Goal: Task Accomplishment & Management: Manage account settings

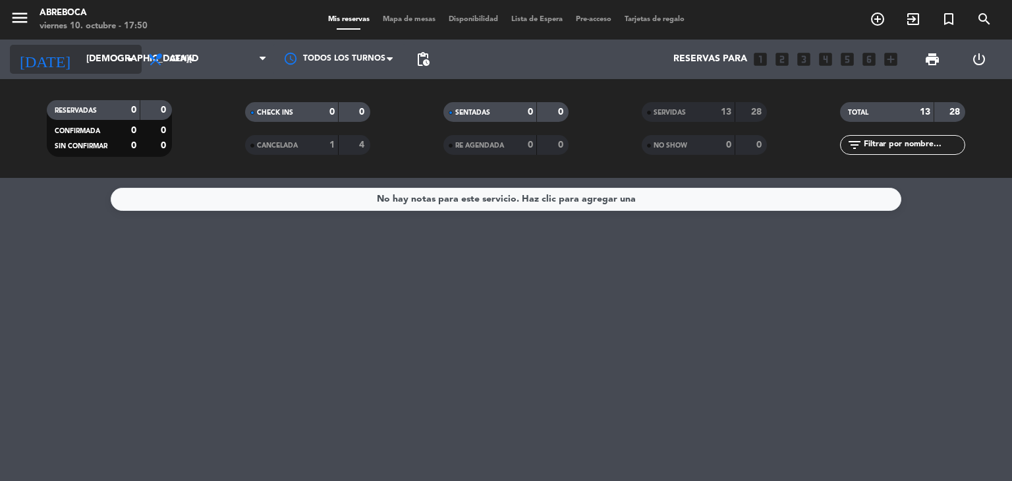
click at [80, 63] on input "[DEMOGRAPHIC_DATA][DATE]" at bounding box center [142, 59] width 125 height 24
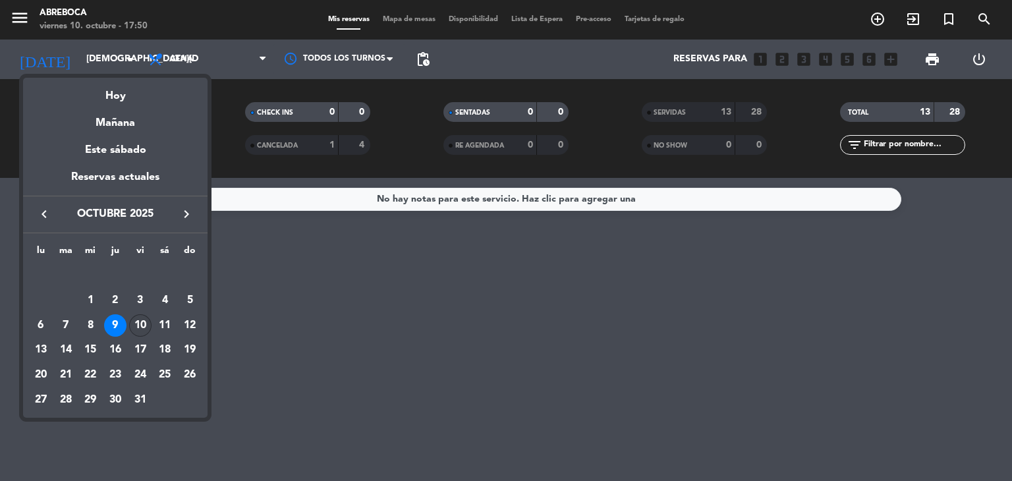
click at [142, 321] on div "10" at bounding box center [140, 325] width 22 height 22
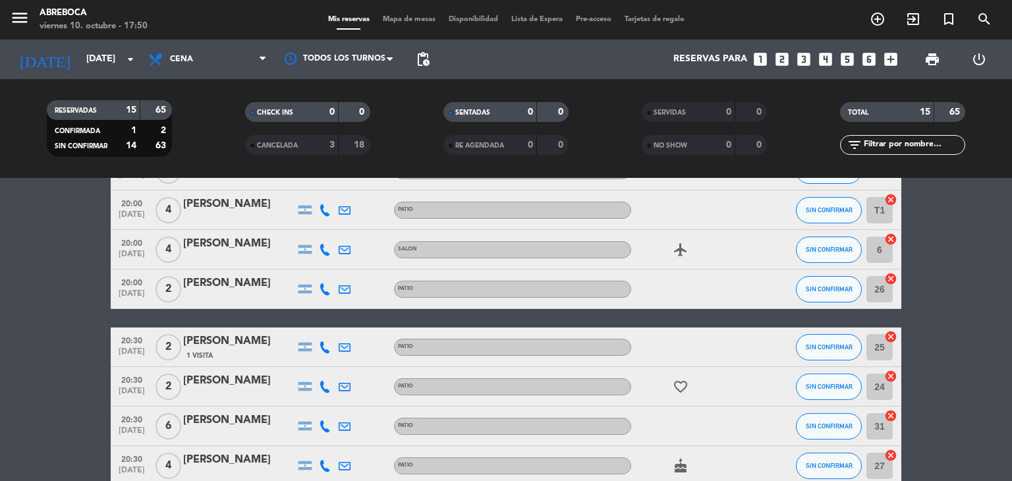
scroll to position [63, 0]
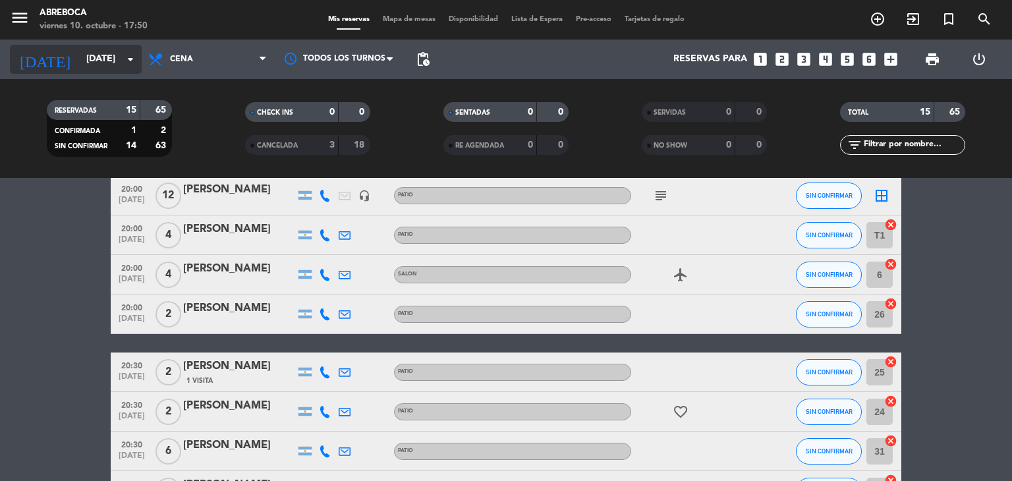
click at [95, 59] on input "[DATE]" at bounding box center [142, 59] width 125 height 24
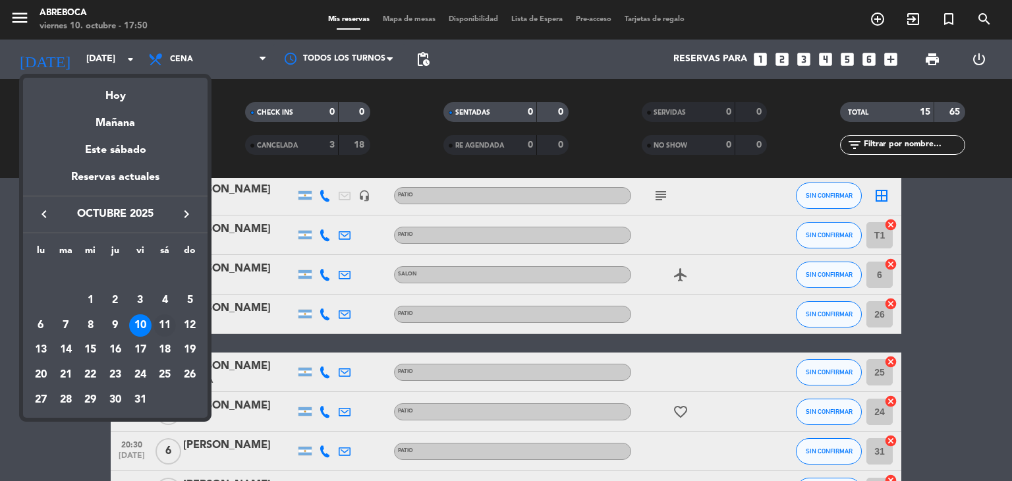
click at [163, 327] on div "11" at bounding box center [165, 325] width 22 height 22
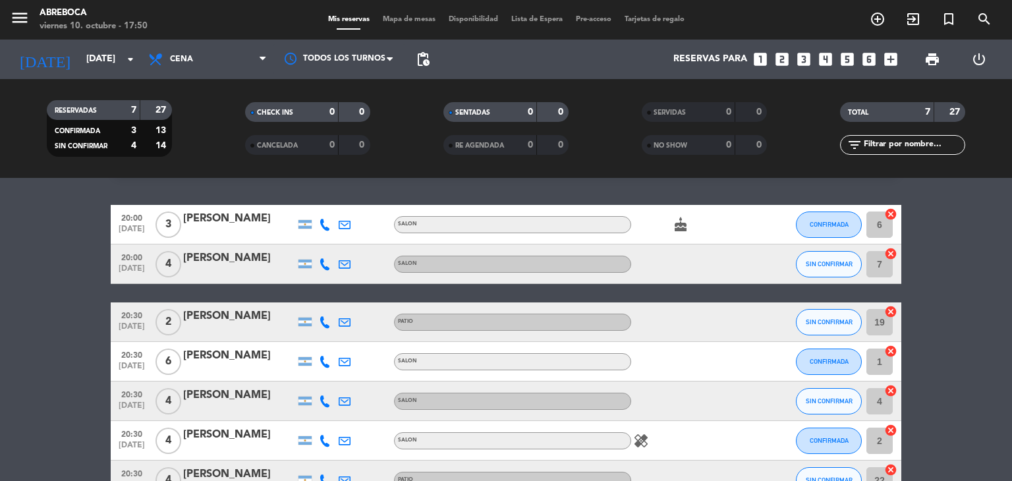
scroll to position [33, 0]
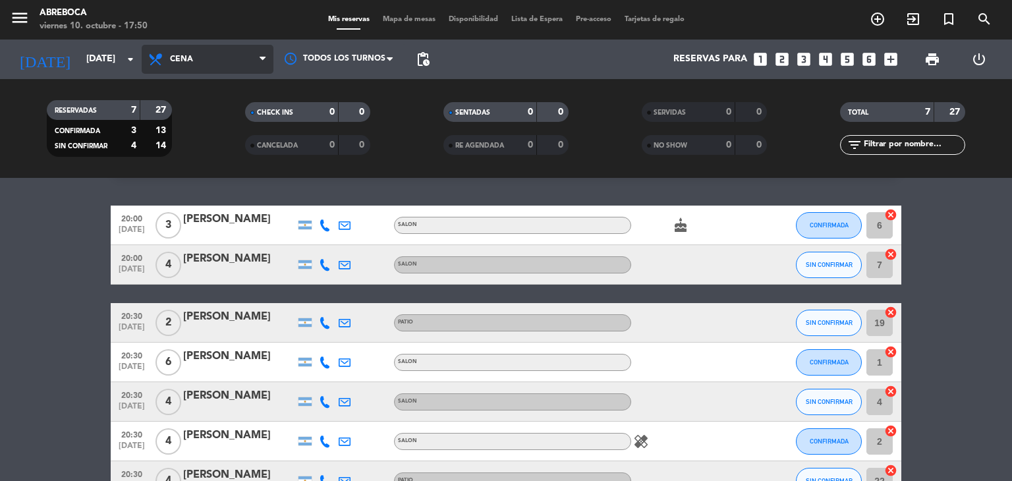
click at [177, 67] on span "Cena" at bounding box center [208, 59] width 132 height 29
click at [175, 121] on div "menu ABREBOCA [DATE] 10. octubre - 17:50 Mis reservas Mapa de mesas Disponibili…" at bounding box center [506, 89] width 1012 height 178
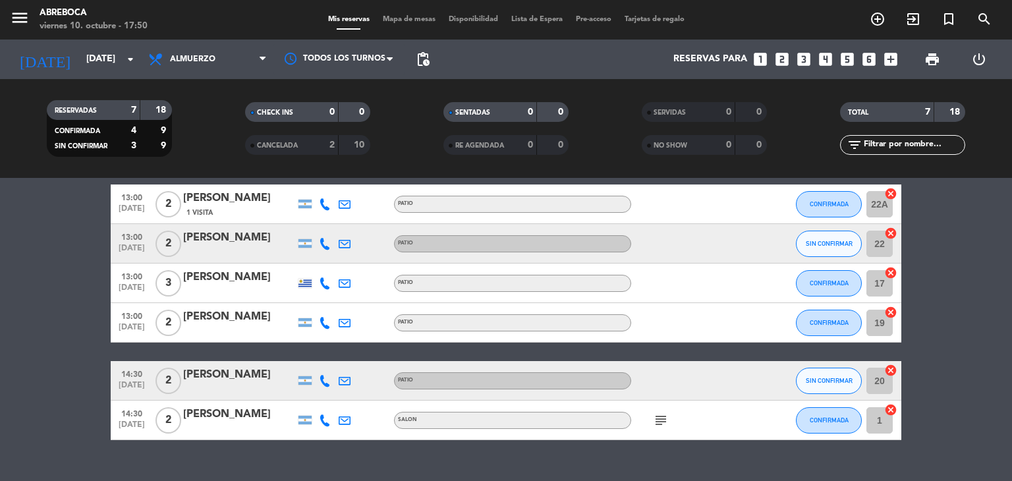
scroll to position [137, 0]
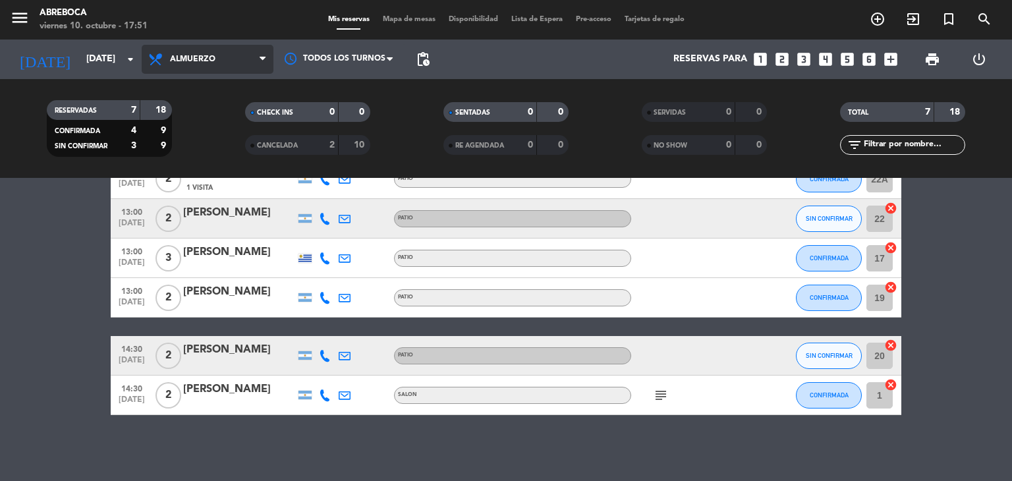
click at [196, 53] on span "Almuerzo" at bounding box center [208, 59] width 132 height 29
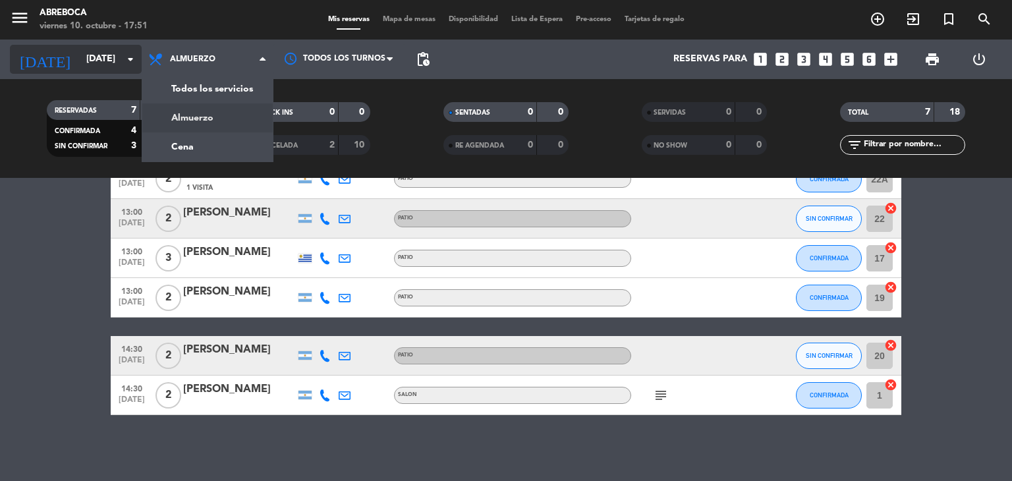
drag, startPoint x: 196, startPoint y: 53, endPoint x: 83, endPoint y: 51, distance: 112.7
click at [83, 51] on div "[DATE] [DATE] arrow_drop_down Todos los servicios Almuerzo Cena Almuerzo Todos …" at bounding box center [506, 60] width 1012 height 40
click at [83, 51] on input "[DATE]" at bounding box center [142, 59] width 125 height 24
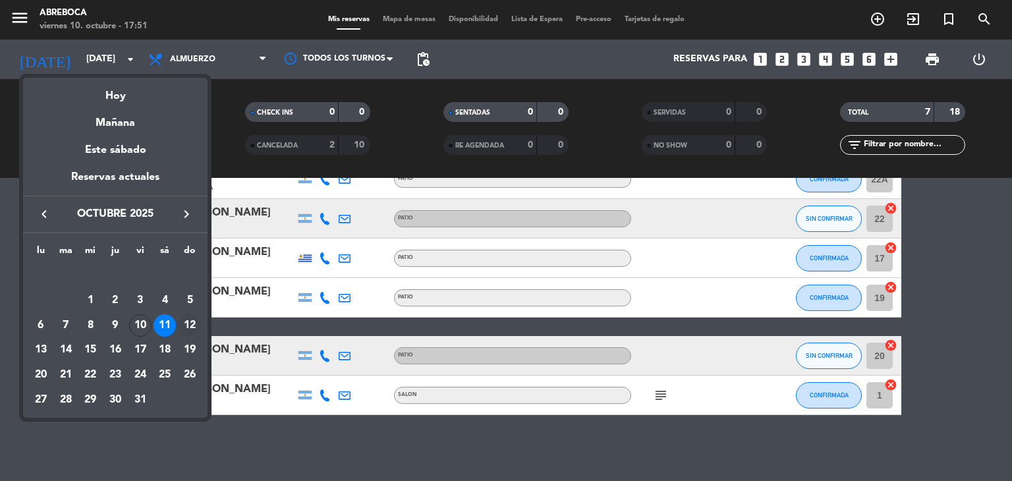
click at [192, 324] on div "12" at bounding box center [190, 325] width 22 height 22
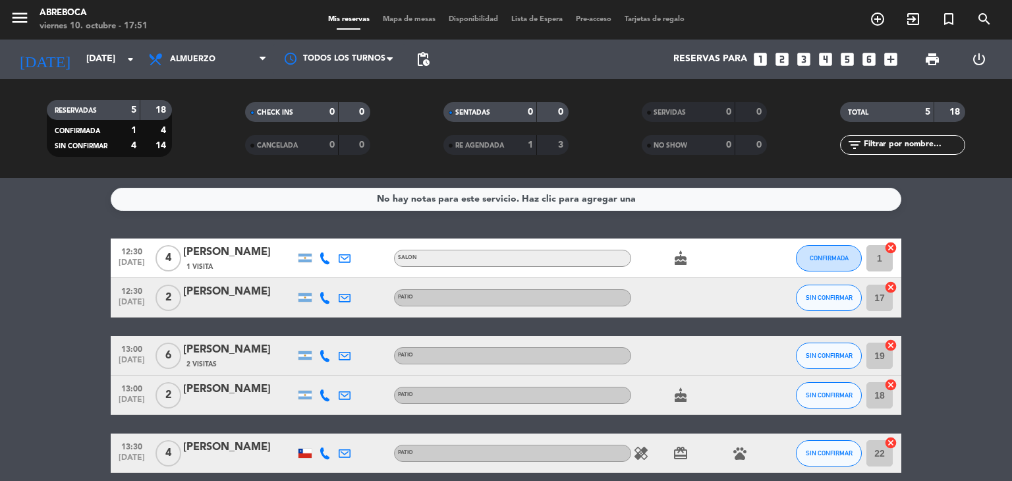
scroll to position [0, 0]
click at [107, 59] on input "[DATE]" at bounding box center [142, 59] width 125 height 24
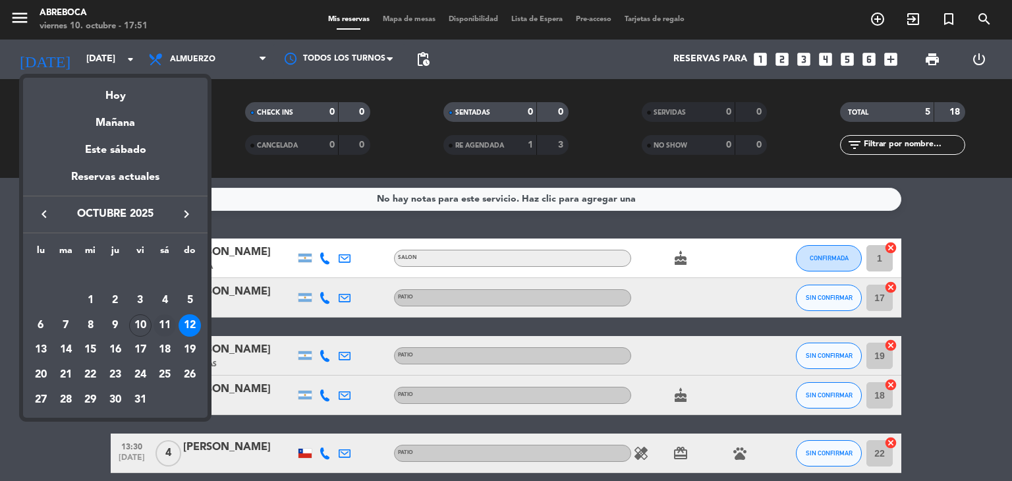
click at [171, 328] on div "11" at bounding box center [165, 325] width 22 height 22
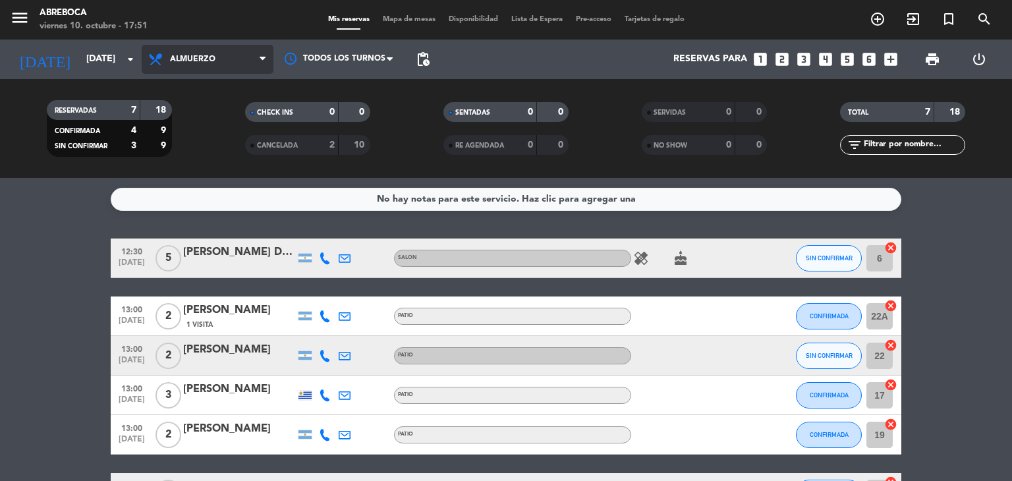
click at [200, 59] on span "Almuerzo" at bounding box center [192, 59] width 45 height 9
click at [198, 146] on div "menu ABREBOCA [DATE] 10. octubre - 17:51 Mis reservas Mapa de mesas Disponibili…" at bounding box center [506, 89] width 1012 height 178
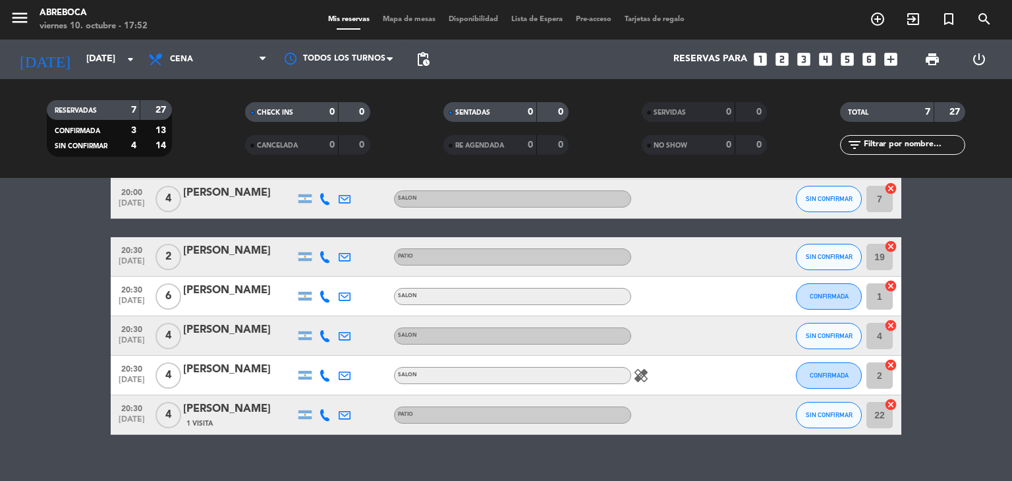
scroll to position [119, 0]
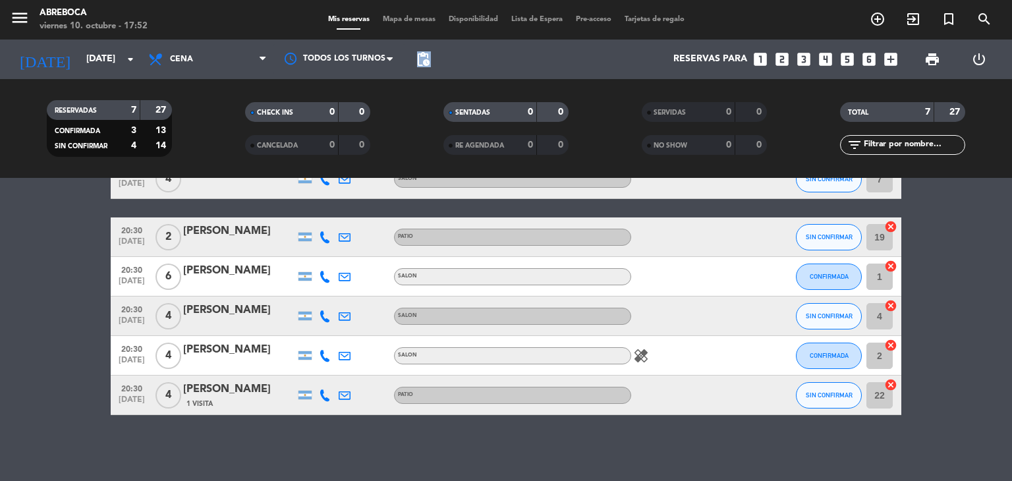
drag, startPoint x: 432, startPoint y: 61, endPoint x: 417, endPoint y: 60, distance: 15.2
click at [417, 60] on span "pending_actions" at bounding box center [423, 59] width 26 height 26
click at [417, 60] on span "pending_actions" at bounding box center [423, 59] width 16 height 16
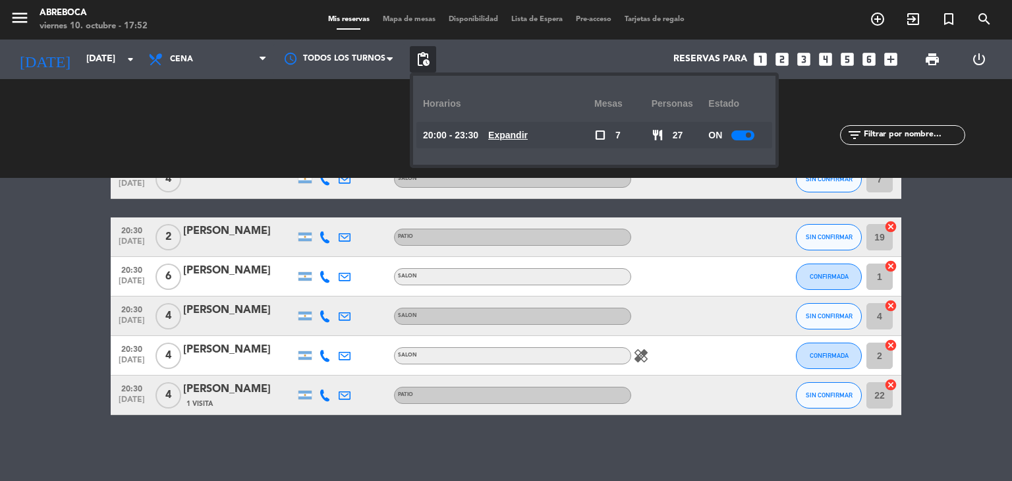
click at [525, 130] on u "Expandir" at bounding box center [508, 135] width 40 height 11
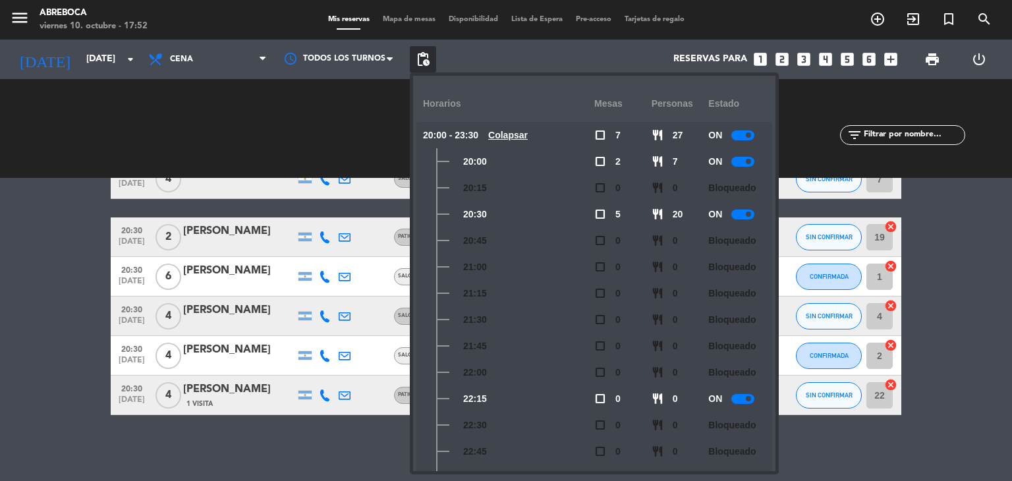
click at [738, 159] on div at bounding box center [743, 162] width 23 height 10
click at [747, 218] on div at bounding box center [743, 215] width 23 height 10
click at [414, 64] on span "pending_actions" at bounding box center [423, 59] width 26 height 26
click at [424, 62] on span "pending_actions" at bounding box center [423, 59] width 16 height 16
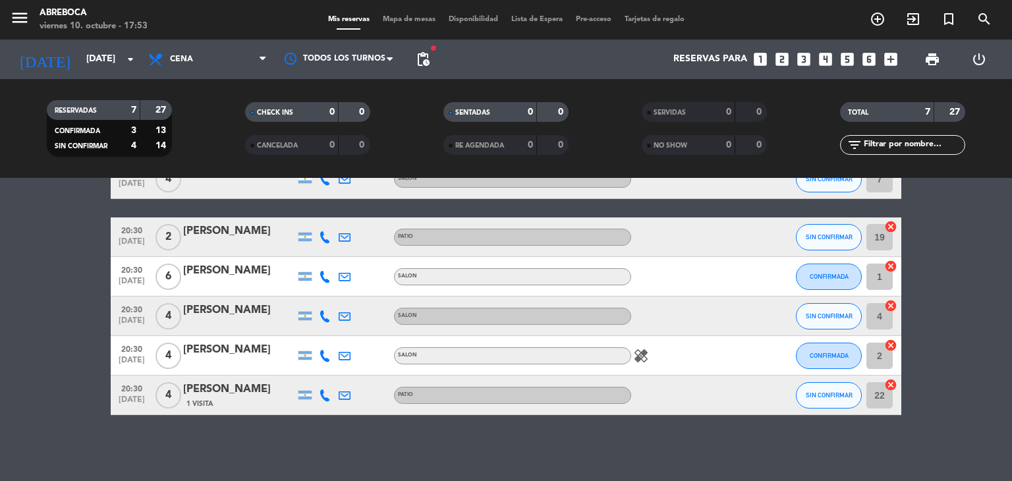
click at [66, 276] on bookings-row "20:00 [DATE] 3 [PERSON_NAME] SALON cake CONFIRMADA 6 cancel 20:00 [DATE] 4 [PER…" at bounding box center [506, 267] width 1012 height 295
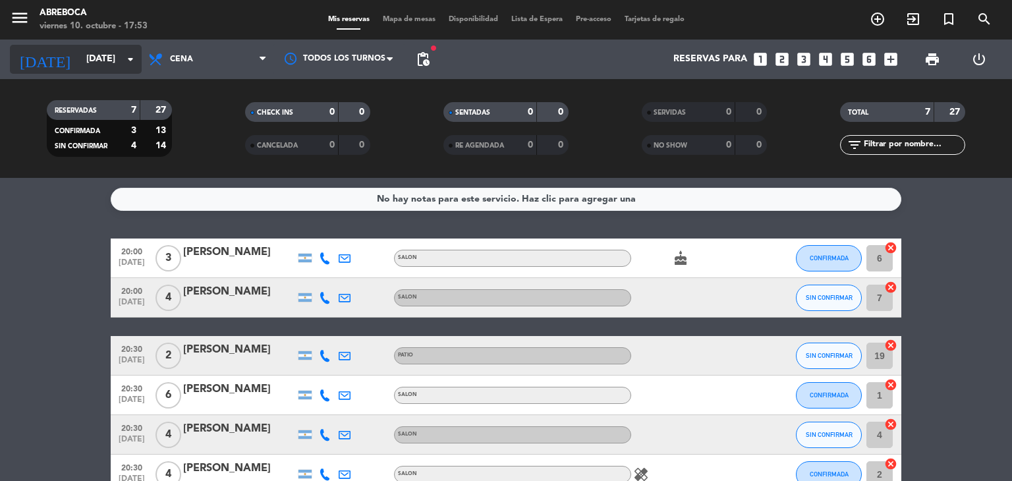
click at [111, 45] on div "[DATE] [DATE] arrow_drop_down" at bounding box center [76, 59] width 132 height 29
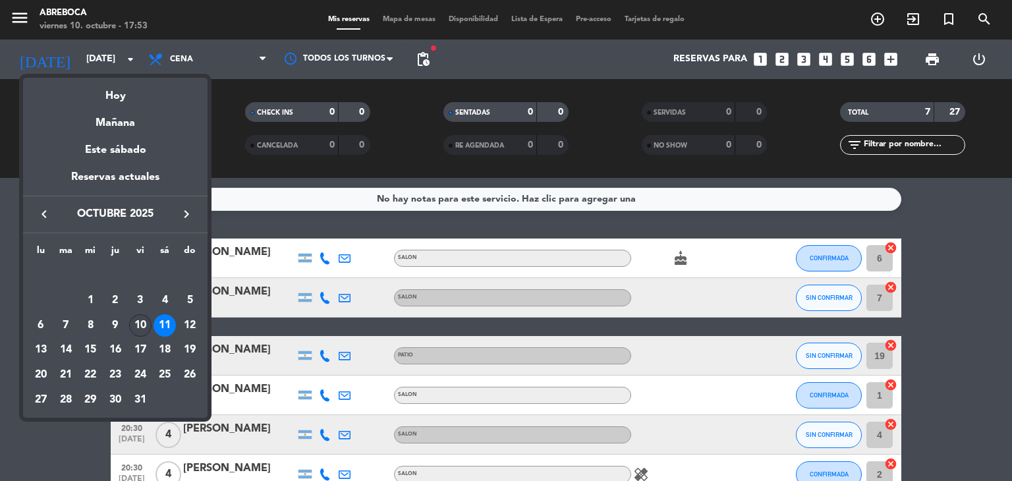
click at [139, 333] on div "10" at bounding box center [140, 325] width 22 height 22
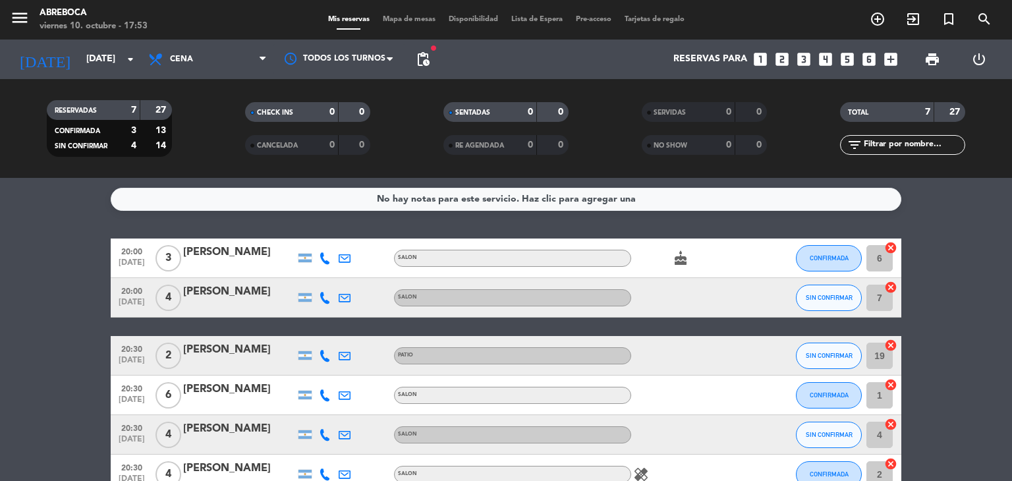
type input "[DATE]"
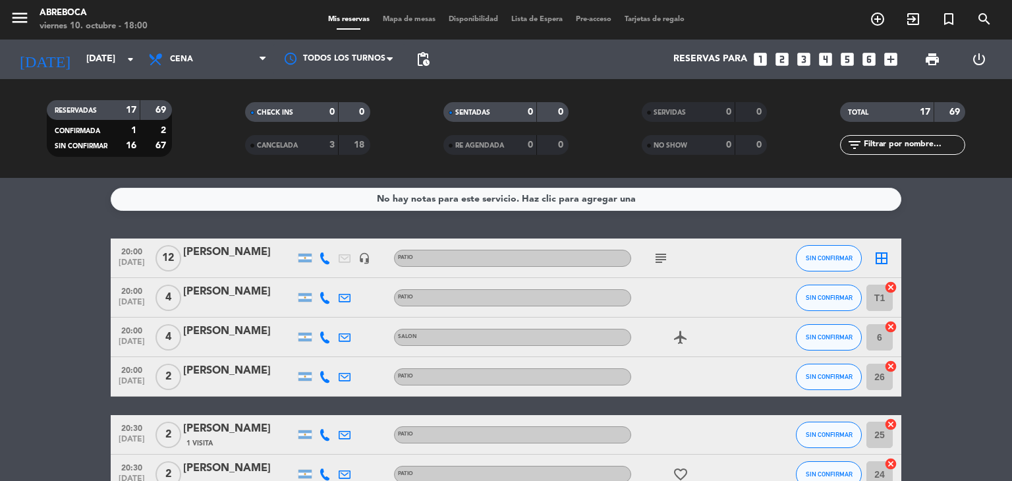
click at [666, 260] on icon "subject" at bounding box center [661, 258] width 16 height 16
click at [262, 249] on div "[PERSON_NAME]" at bounding box center [239, 252] width 112 height 17
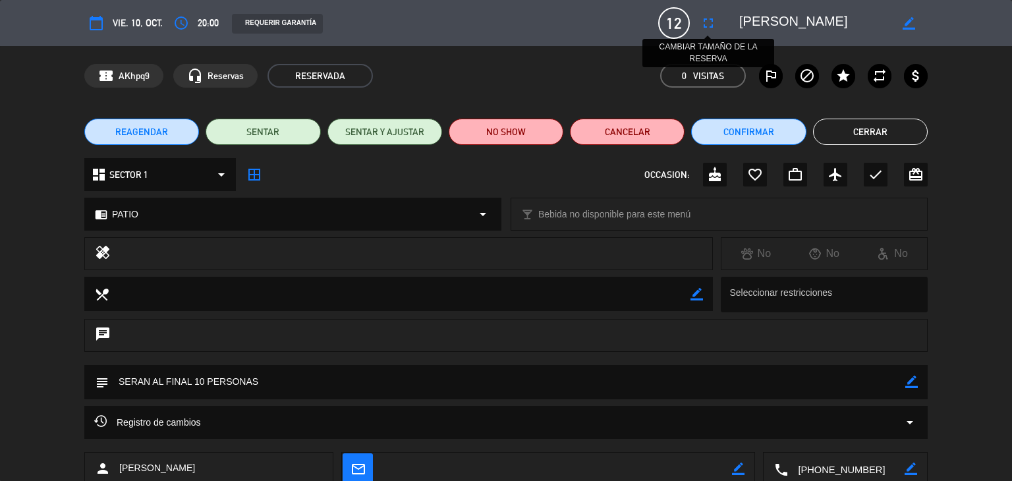
click at [706, 17] on icon "fullscreen" at bounding box center [709, 23] width 16 height 16
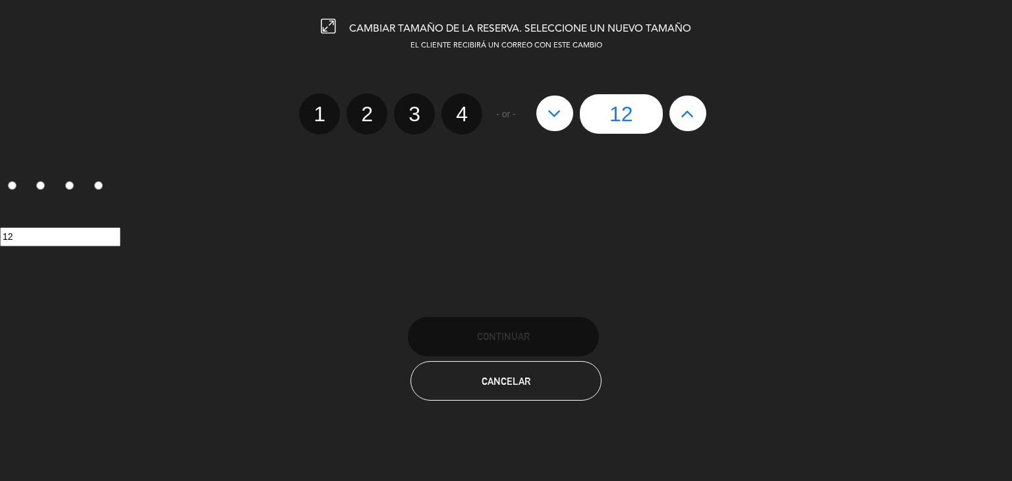
click at [552, 117] on icon at bounding box center [555, 113] width 14 height 21
type input "11"
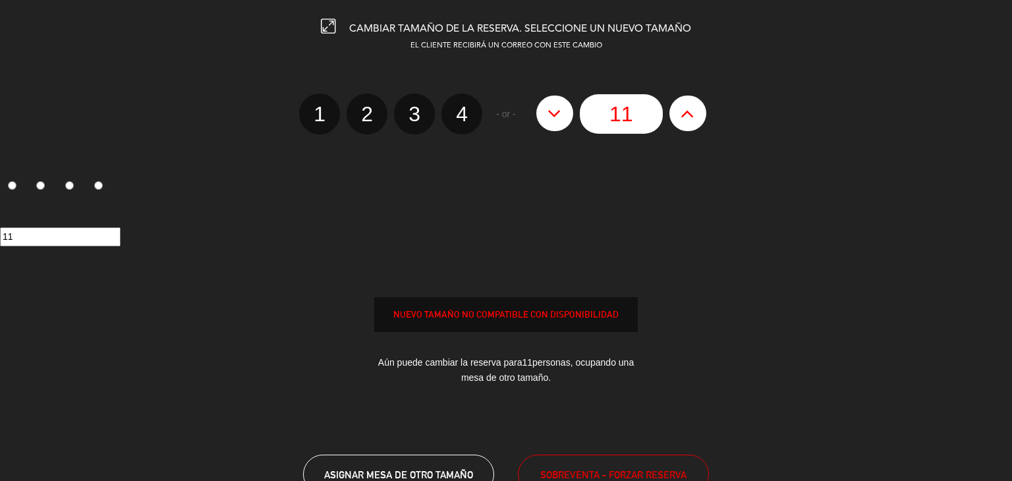
click at [552, 117] on icon at bounding box center [555, 113] width 14 height 21
type input "10"
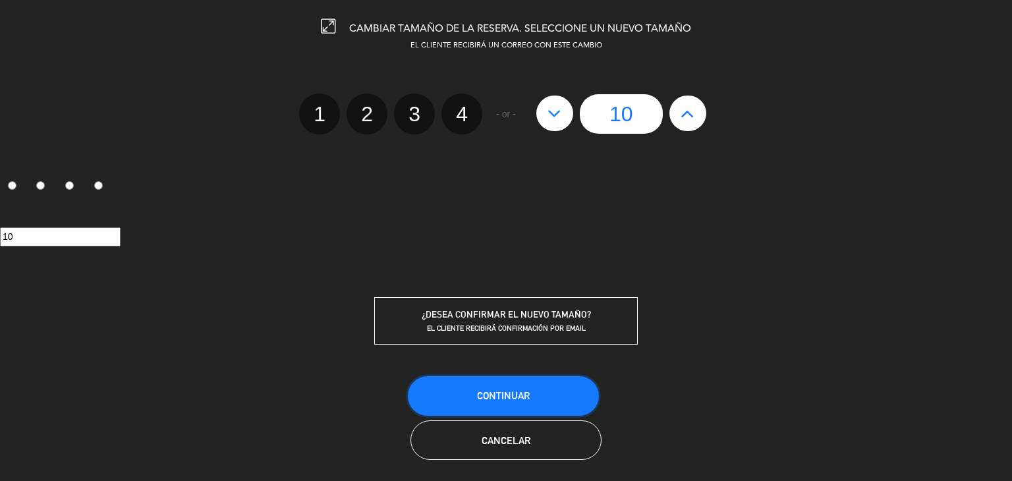
click at [500, 391] on span "Continuar" at bounding box center [503, 395] width 53 height 11
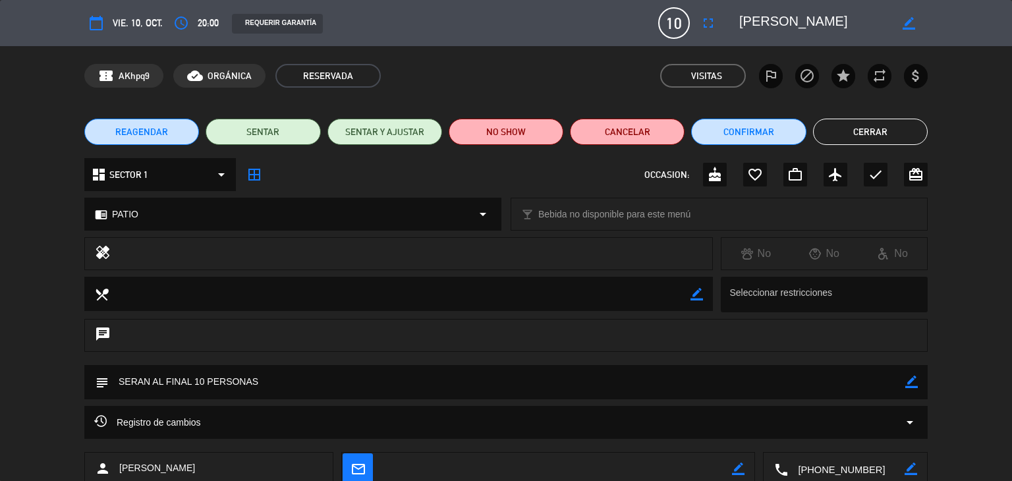
click at [888, 119] on button "Cerrar" at bounding box center [870, 132] width 115 height 26
